Goal: Find contact information: Find contact information

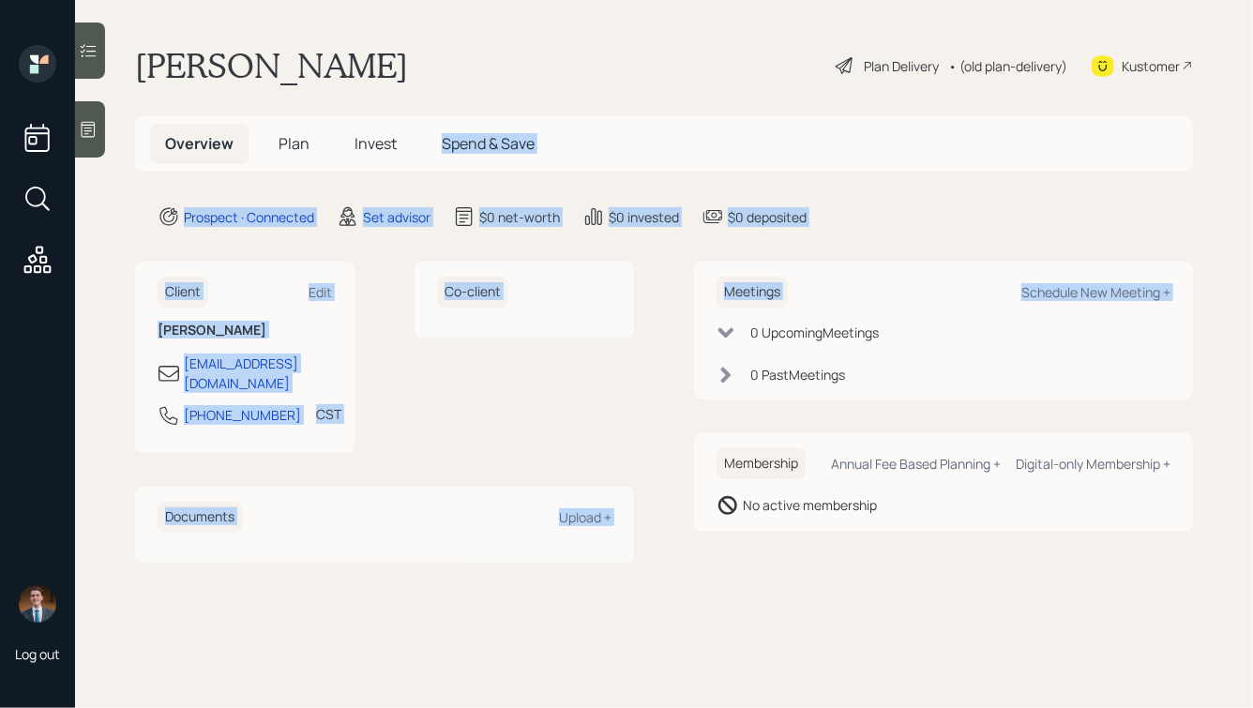
drag, startPoint x: 704, startPoint y: 330, endPoint x: 346, endPoint y: 74, distance: 439.7
click at [348, 76] on main "Karen BRANNEN Plan Delivery • (old plan-delivery) Kustomer Overview Plan Invest…" at bounding box center [664, 354] width 1178 height 708
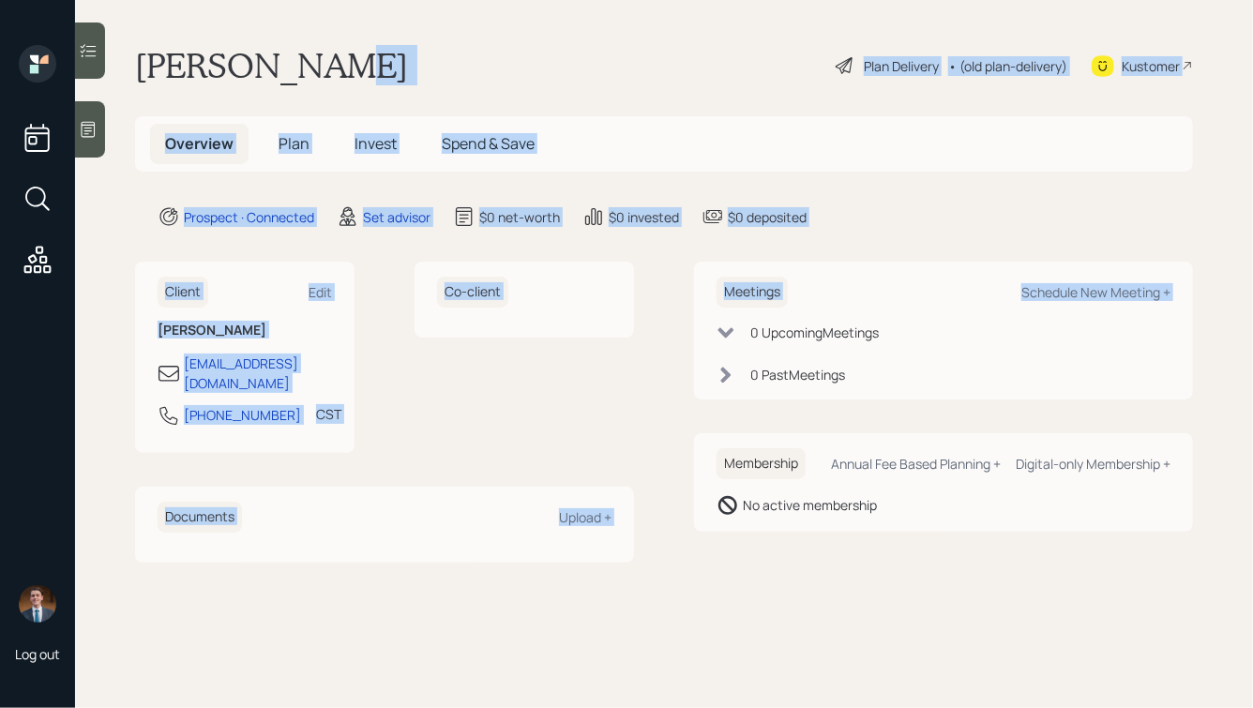
click at [346, 74] on h1 "Karen BRANNEN" at bounding box center [271, 65] width 273 height 41
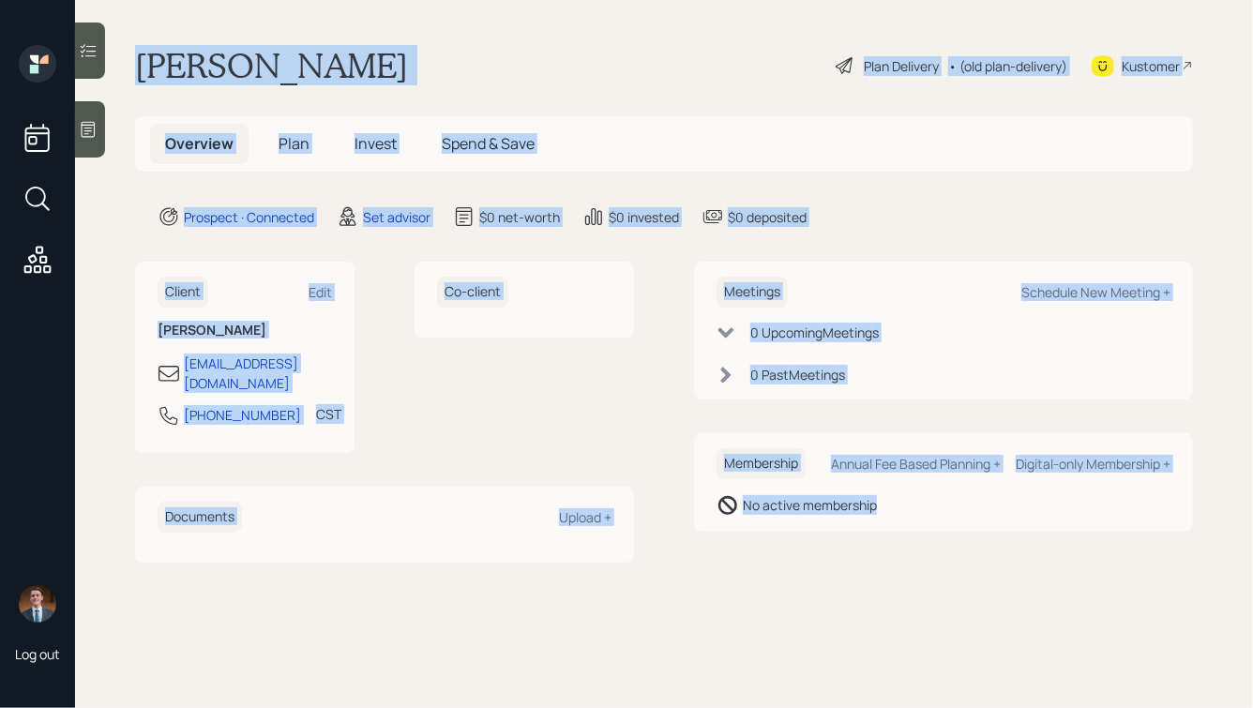
drag, startPoint x: 140, startPoint y: 53, endPoint x: 777, endPoint y: 673, distance: 889.5
click at [777, 675] on main "Karen BRANNEN Plan Delivery • (old plan-delivery) Kustomer Overview Plan Invest…" at bounding box center [664, 354] width 1178 height 708
click at [920, 592] on main "Karen BRANNEN Plan Delivery • (old plan-delivery) Kustomer Overview Plan Invest…" at bounding box center [664, 354] width 1178 height 708
drag, startPoint x: 1012, startPoint y: 594, endPoint x: 401, endPoint y: 43, distance: 822.9
click at [401, 43] on main "Karen BRANNEN Plan Delivery • (old plan-delivery) Kustomer Overview Plan Invest…" at bounding box center [664, 354] width 1178 height 708
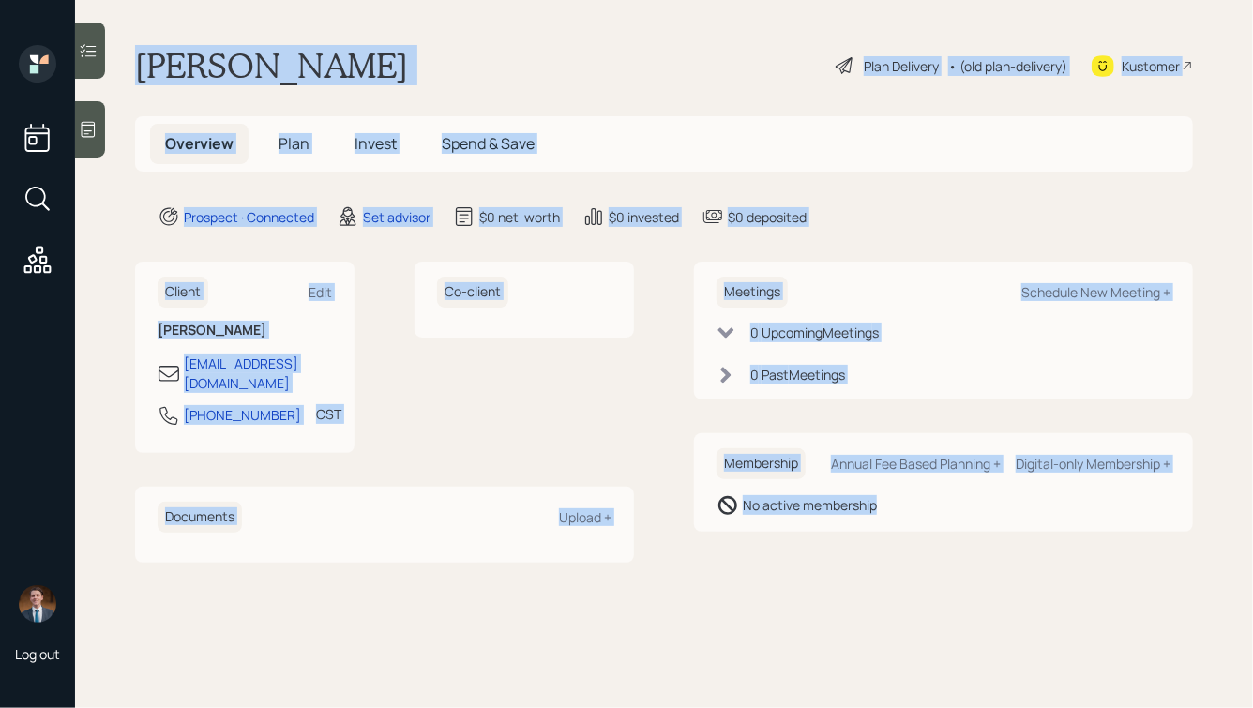
click at [370, 95] on main "Karen BRANNEN Plan Delivery • (old plan-delivery) Kustomer Overview Plan Invest…" at bounding box center [664, 354] width 1178 height 708
drag, startPoint x: 136, startPoint y: 54, endPoint x: 764, endPoint y: 621, distance: 846.1
click at [765, 621] on main "Karen BRANNEN Plan Delivery • (old plan-delivery) Kustomer Overview Plan Invest…" at bounding box center [664, 354] width 1178 height 708
click at [764, 621] on main "Karen BRANNEN Plan Delivery • (old plan-delivery) Kustomer Overview Plan Invest…" at bounding box center [664, 354] width 1178 height 708
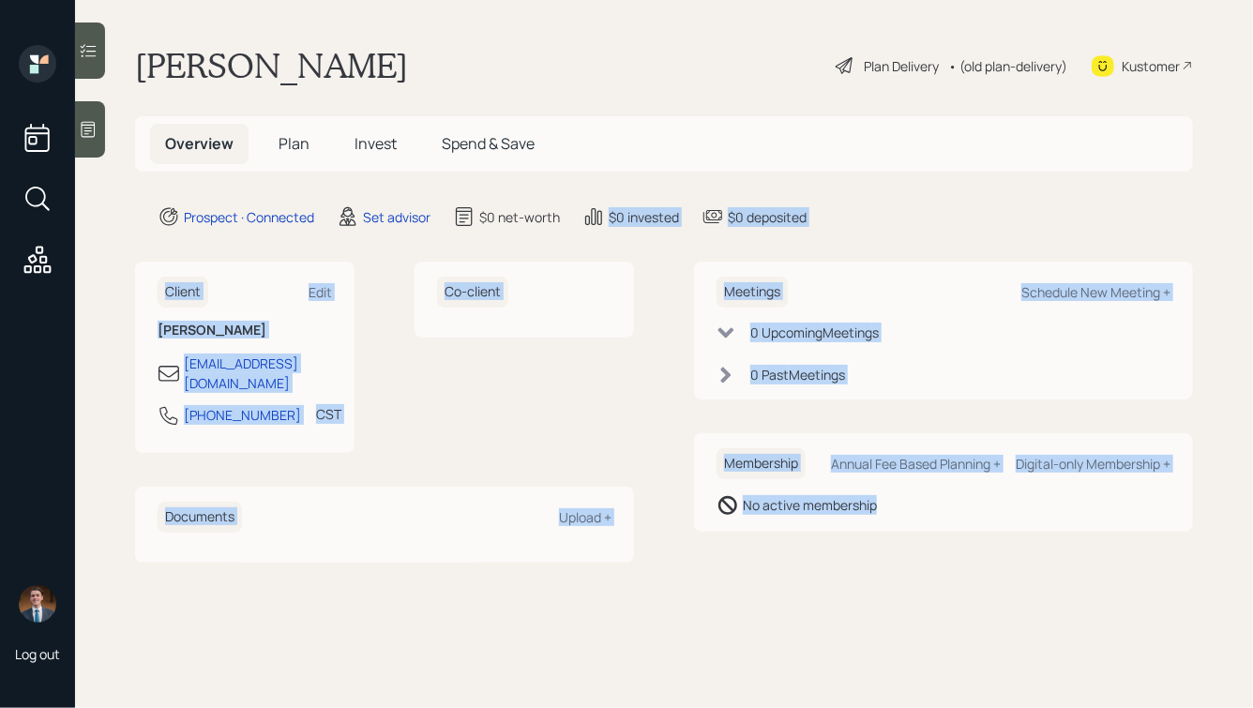
drag, startPoint x: 1060, startPoint y: 607, endPoint x: 489, endPoint y: 150, distance: 731.4
click at [490, 151] on main "Karen BRANNEN Plan Delivery • (old plan-delivery) Kustomer Overview Plan Invest…" at bounding box center [664, 354] width 1178 height 708
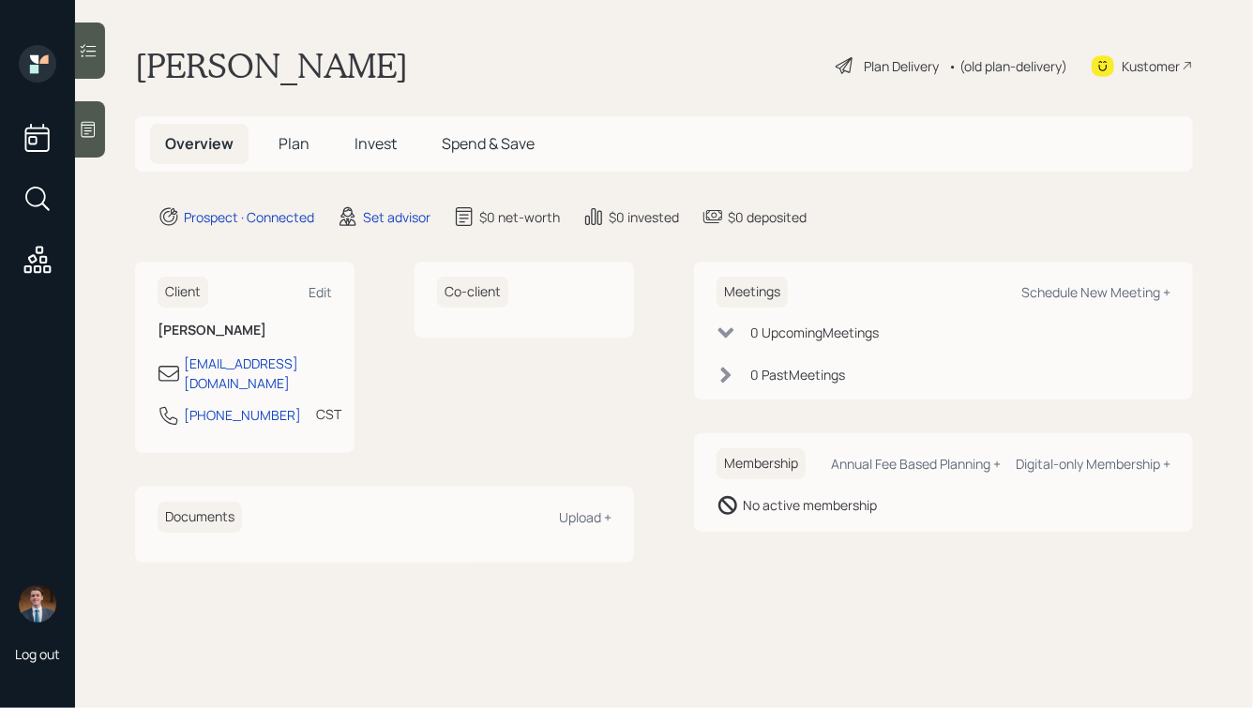
click at [365, 82] on h1 "Karen BRANNEN" at bounding box center [271, 65] width 273 height 41
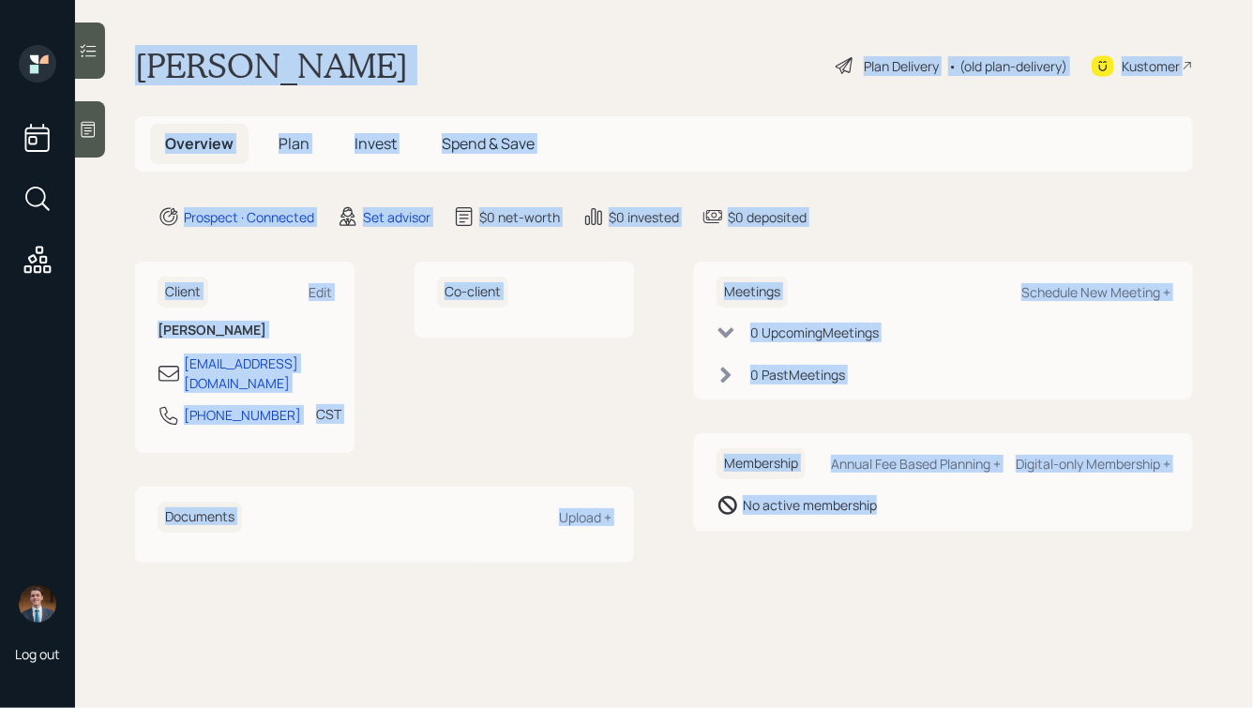
drag, startPoint x: 136, startPoint y: 53, endPoint x: 813, endPoint y: 583, distance: 860.5
click at [813, 583] on main "Karen BRANNEN Plan Delivery • (old plan-delivery) Kustomer Overview Plan Invest…" at bounding box center [664, 354] width 1178 height 708
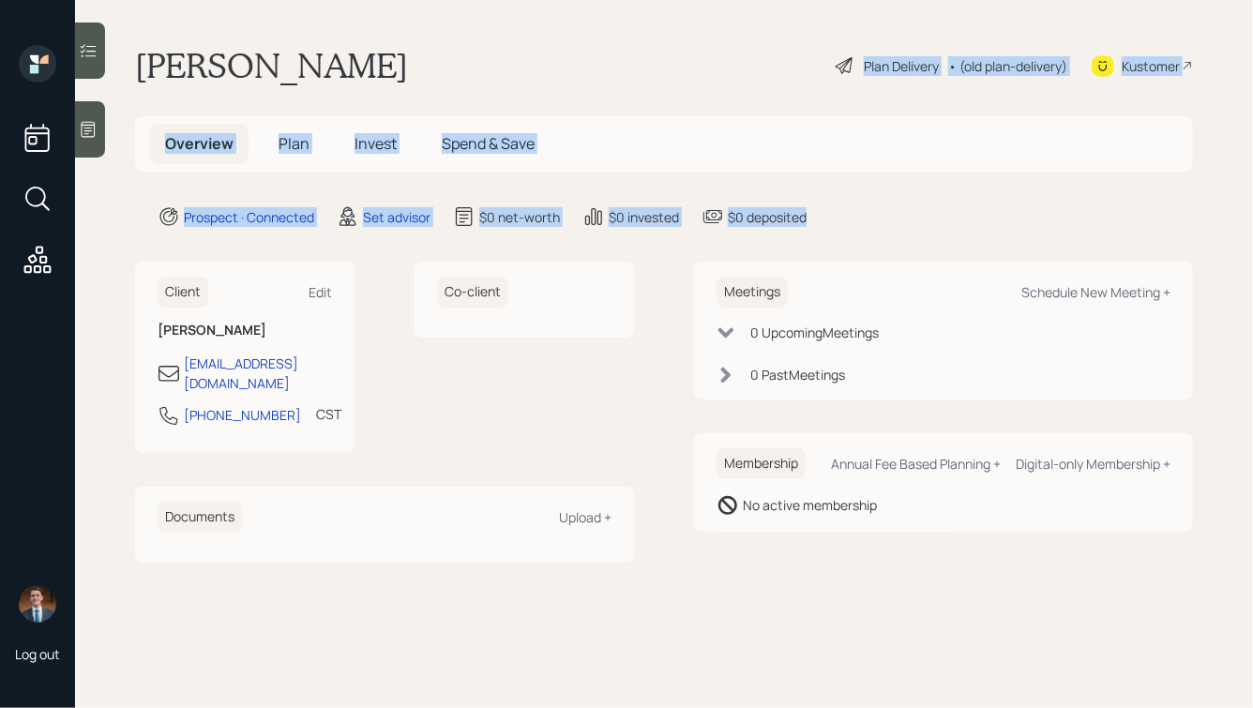
drag, startPoint x: 840, startPoint y: 220, endPoint x: 517, endPoint y: 65, distance: 358.3
click at [517, 65] on main "Karen BRANNEN Plan Delivery • (old plan-delivery) Kustomer Overview Plan Invest…" at bounding box center [664, 354] width 1178 height 708
click at [517, 65] on div "Karen BRANNEN Plan Delivery • (old plan-delivery) Kustomer" at bounding box center [664, 65] width 1058 height 41
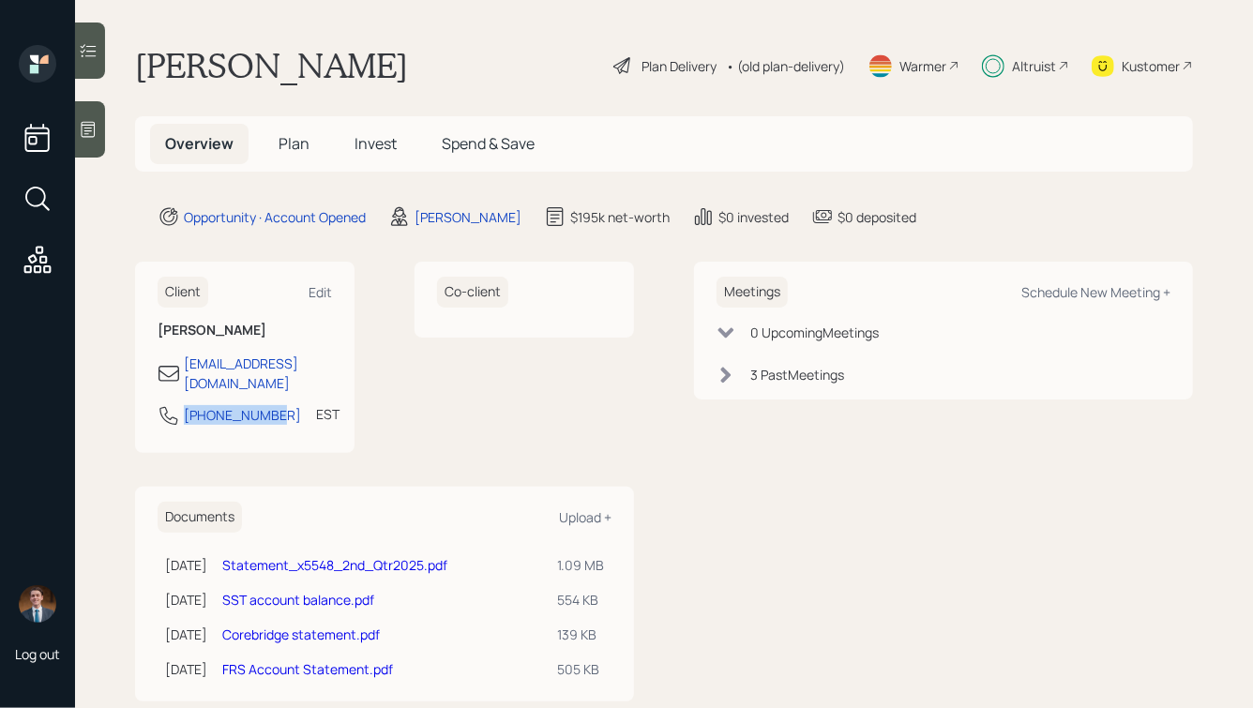
drag, startPoint x: 275, startPoint y: 396, endPoint x: 154, endPoint y: 403, distance: 121.2
click at [154, 403] on div "Client Edit [PERSON_NAME] [EMAIL_ADDRESS][DOMAIN_NAME] [PHONE_NUMBER] EST Curre…" at bounding box center [244, 357] width 219 height 191
copy div "[PHONE_NUMBER]"
